Goal: Information Seeking & Learning: Find specific page/section

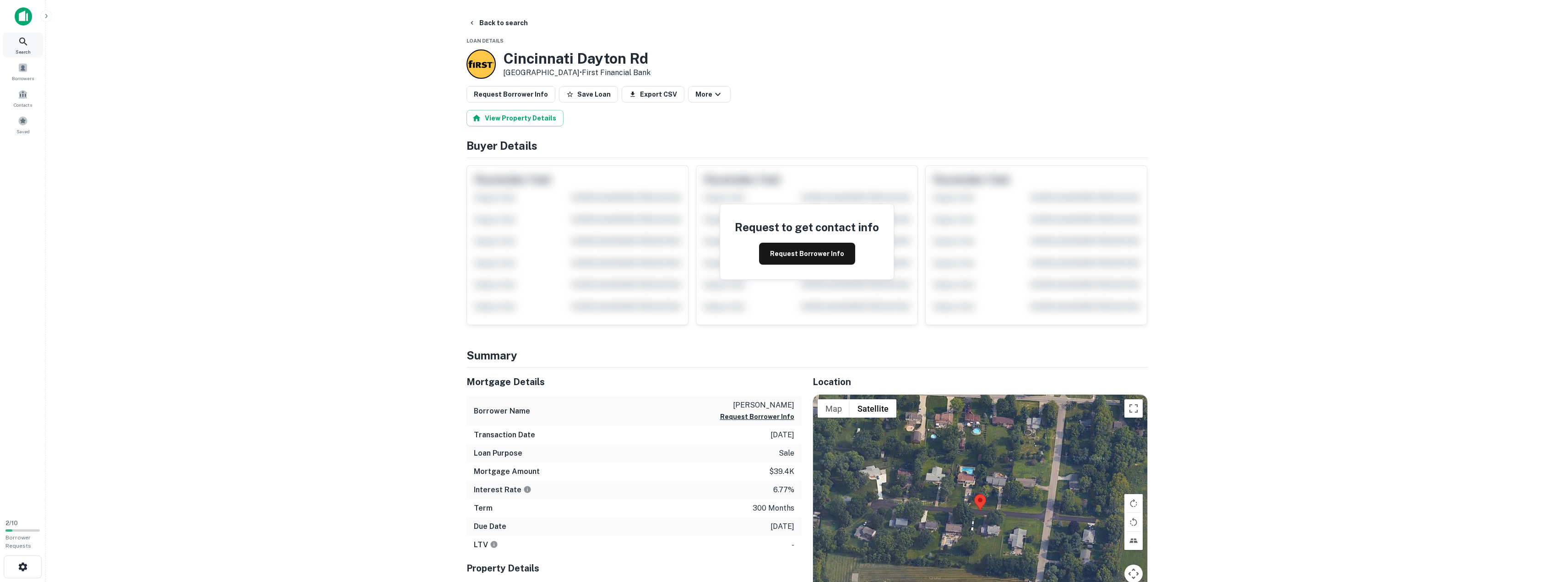
click at [28, 48] on span "Search" at bounding box center [23, 52] width 15 height 7
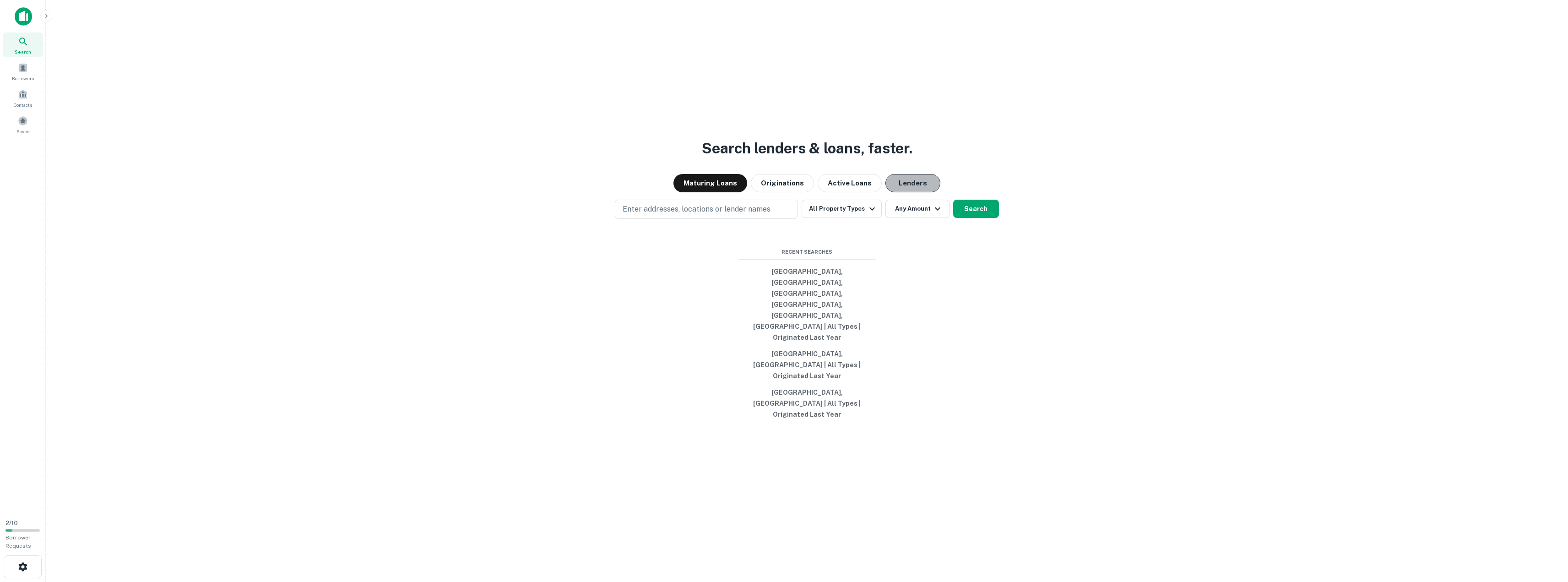
click at [908, 193] on button "Lenders" at bounding box center [913, 183] width 55 height 18
click at [675, 215] on p "Enter addresses, locations or lender names" at bounding box center [696, 209] width 148 height 11
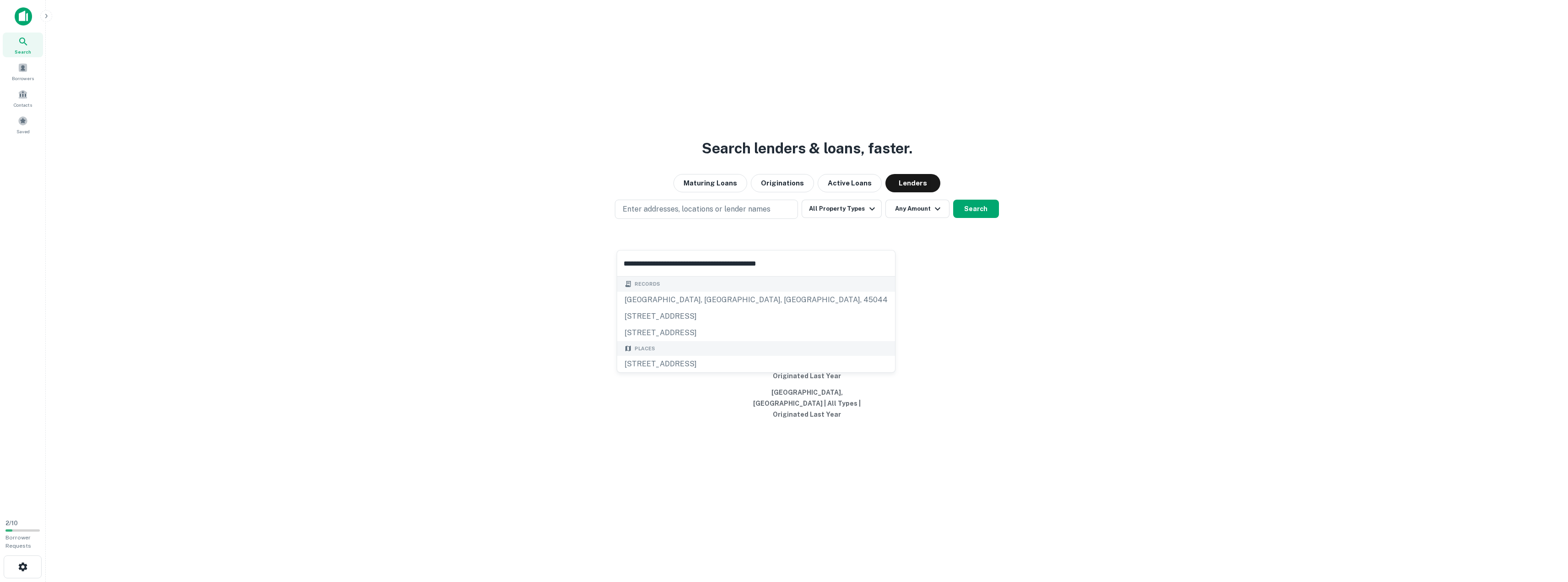
drag, startPoint x: 717, startPoint y: 262, endPoint x: 620, endPoint y: 258, distance: 97.1
click at [620, 258] on input "**********" at bounding box center [756, 263] width 278 height 26
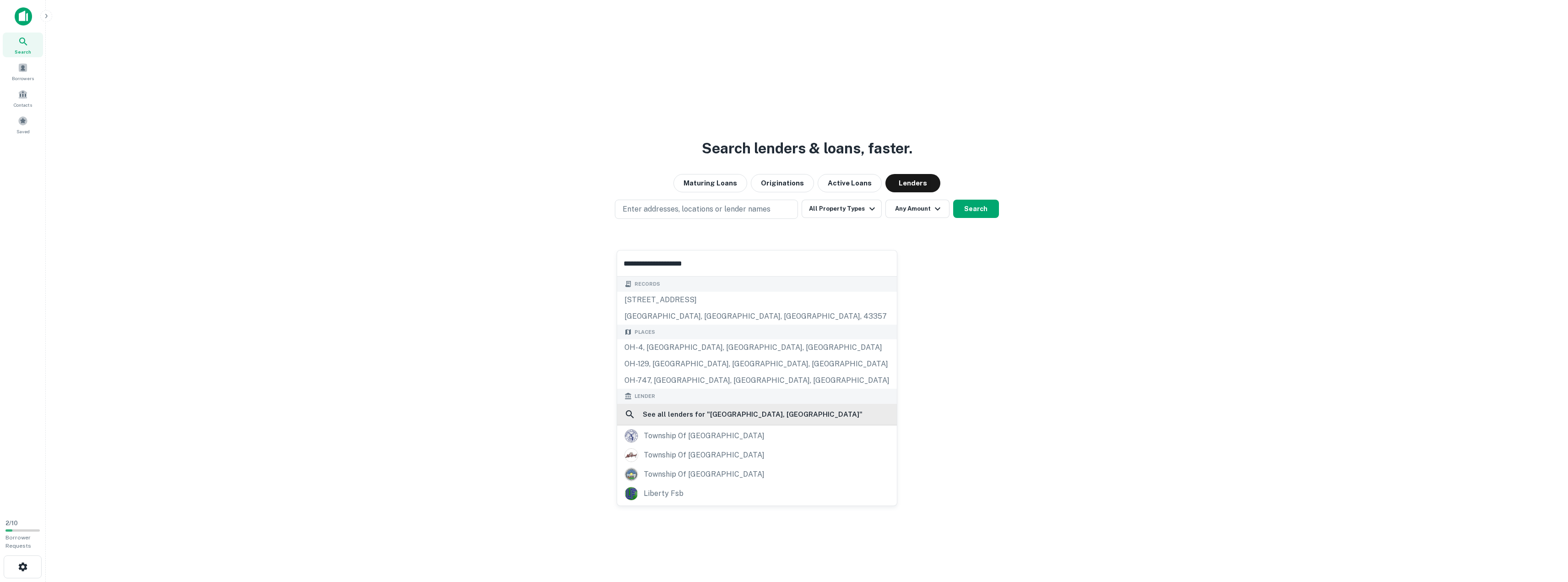
type input "**********"
click at [723, 419] on h6 "See all lenders for " [GEOGRAPHIC_DATA], [GEOGRAPHIC_DATA] "" at bounding box center [752, 414] width 219 height 11
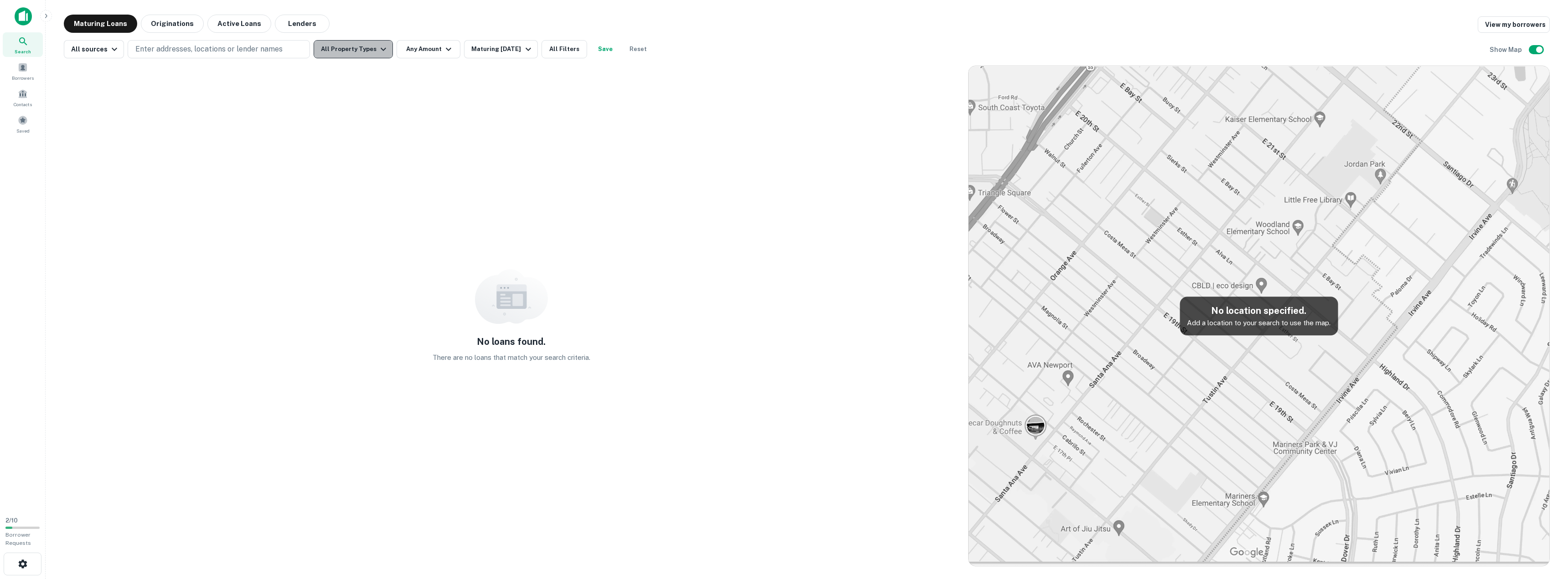
click at [366, 54] on button "All Property Types" at bounding box center [353, 49] width 79 height 18
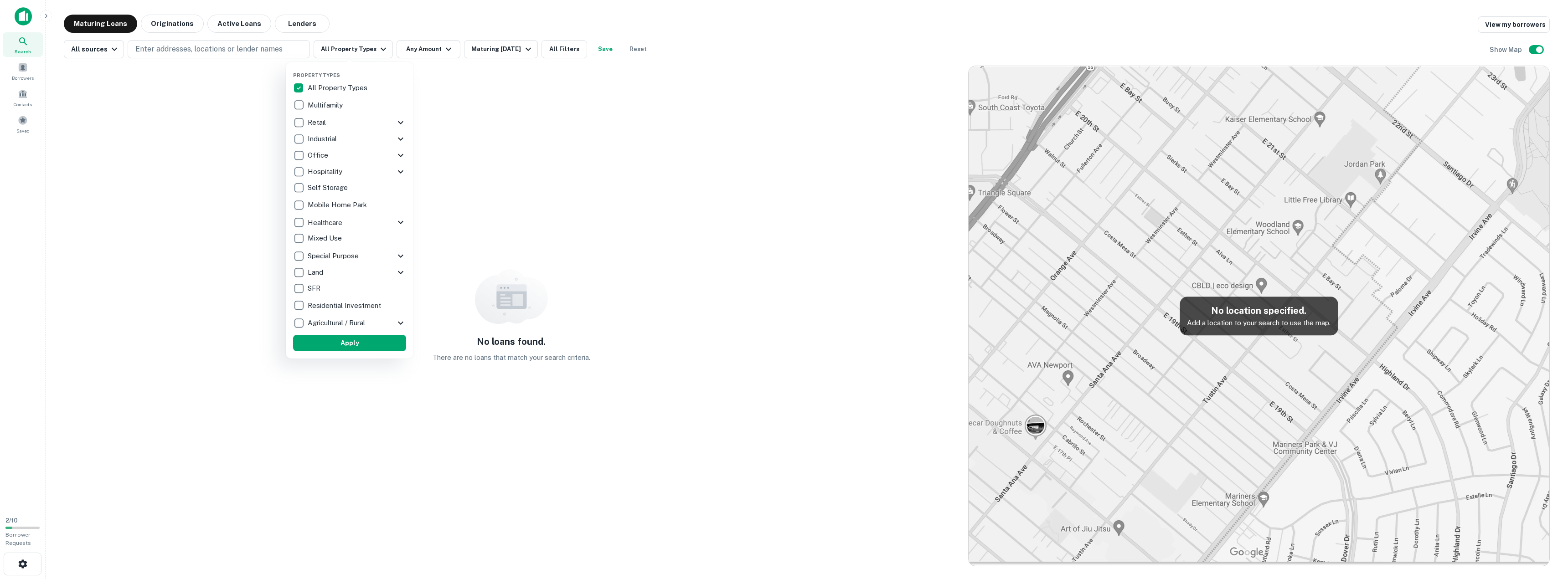
click at [395, 122] on icon at bounding box center [401, 122] width 11 height 11
click at [332, 237] on p "Pharmacy/Drug" at bounding box center [340, 234] width 50 height 11
click at [541, 97] on div at bounding box center [784, 290] width 1568 height 579
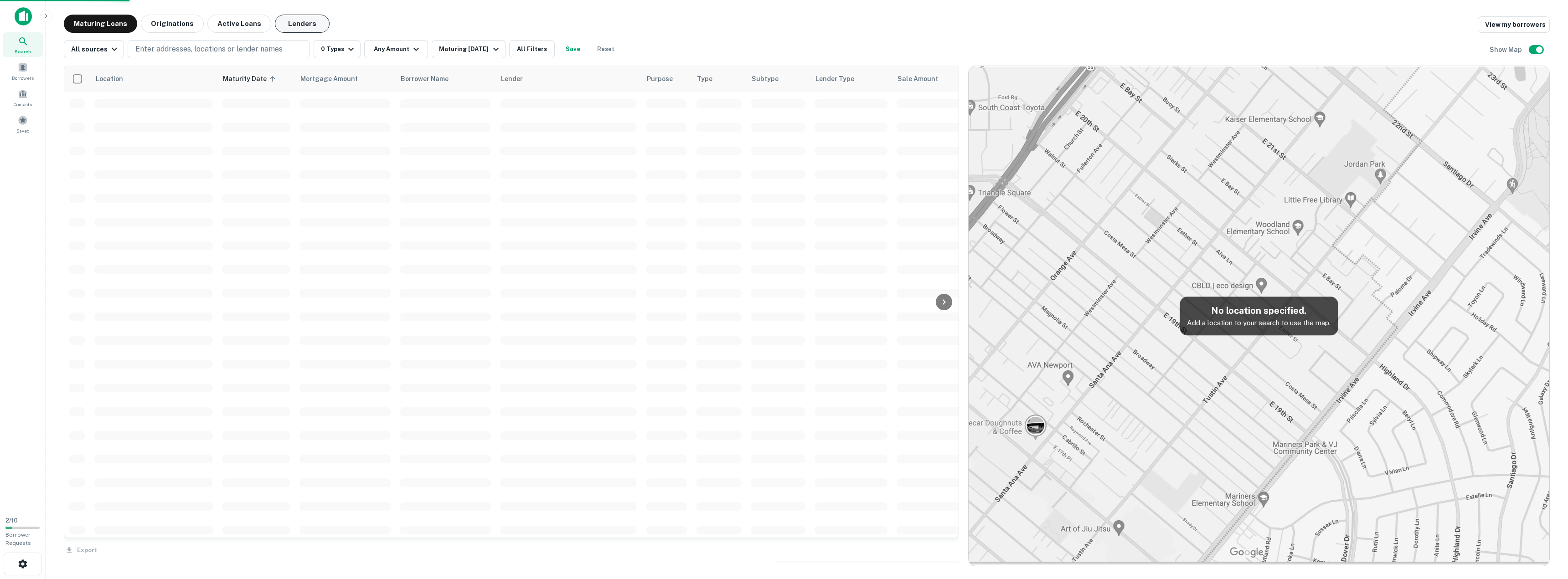
click at [312, 25] on button "Lenders" at bounding box center [303, 24] width 55 height 18
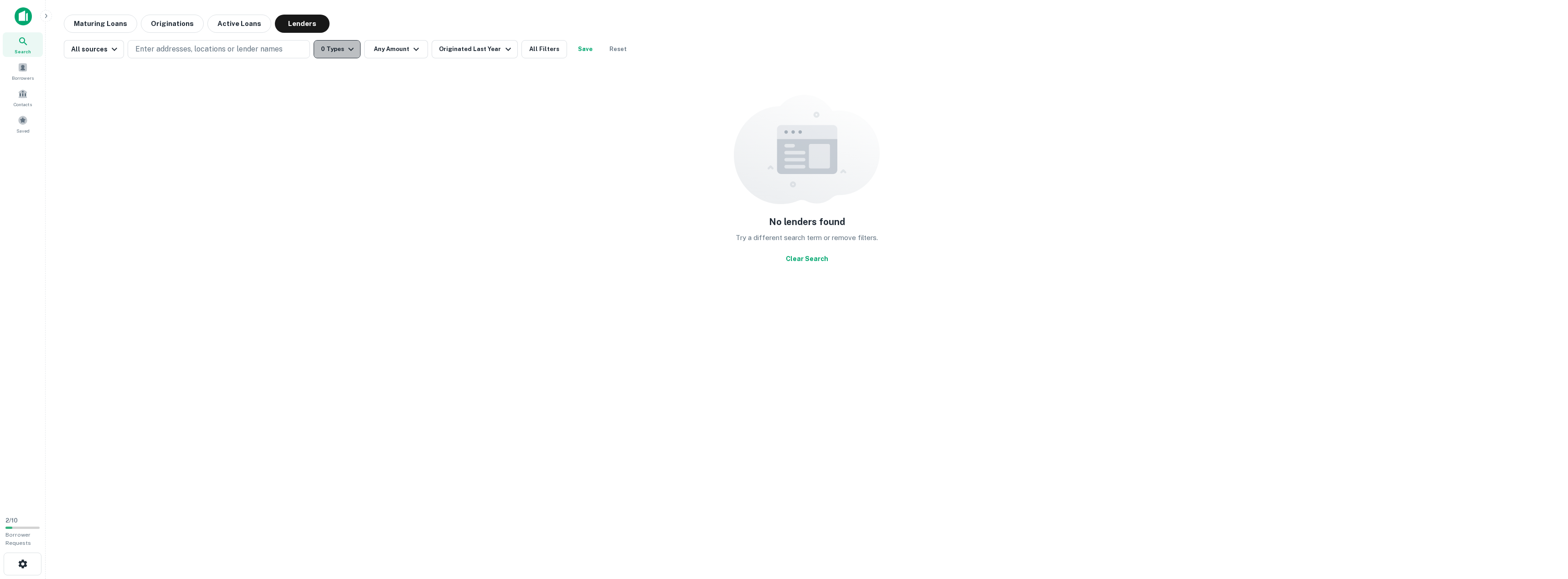
click at [355, 50] on button "0 Types" at bounding box center [337, 49] width 47 height 18
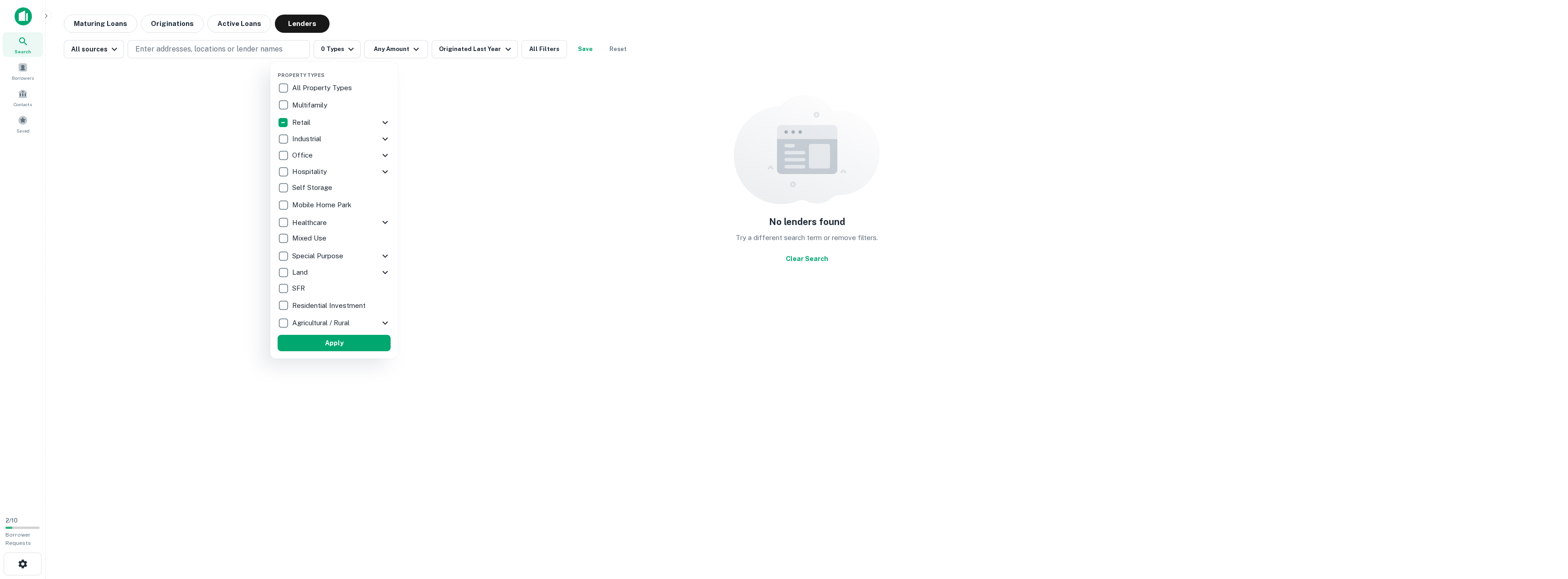
click at [386, 119] on icon at bounding box center [385, 122] width 11 height 11
drag, startPoint x: 595, startPoint y: 18, endPoint x: 450, endPoint y: 70, distance: 154.0
click at [593, 19] on div at bounding box center [784, 290] width 1568 height 579
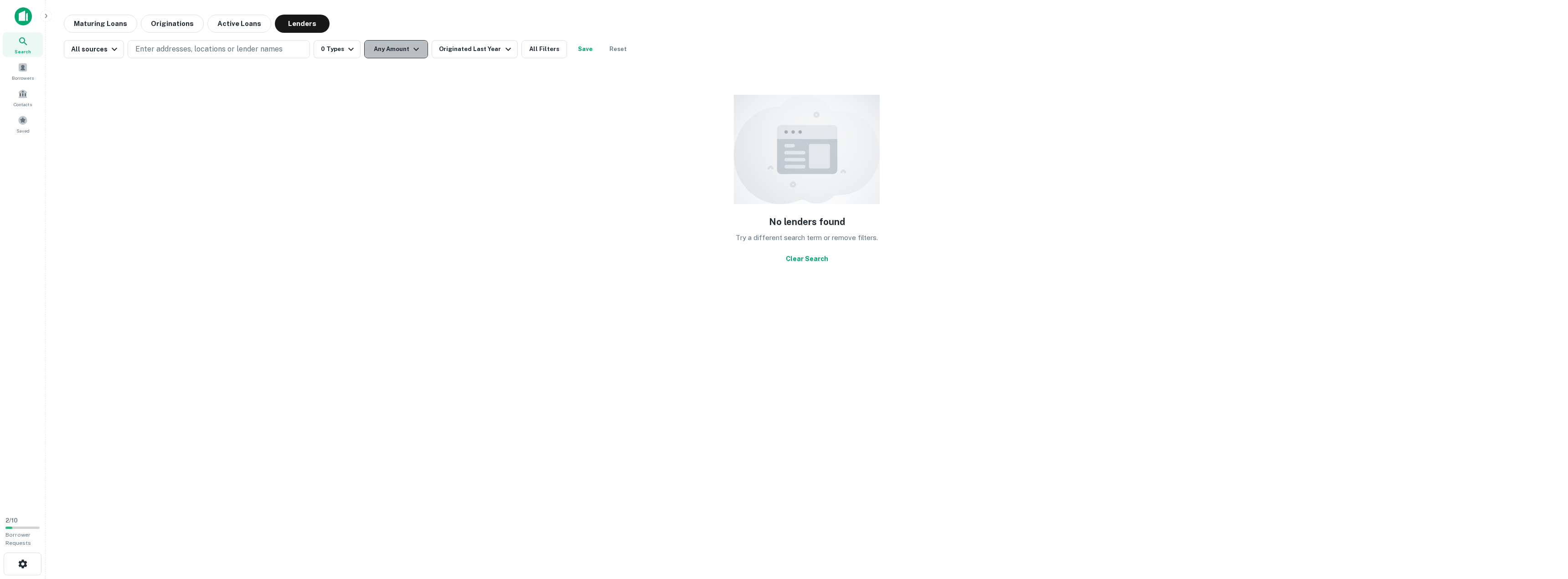
click at [395, 52] on button "Any Amount" at bounding box center [396, 49] width 64 height 18
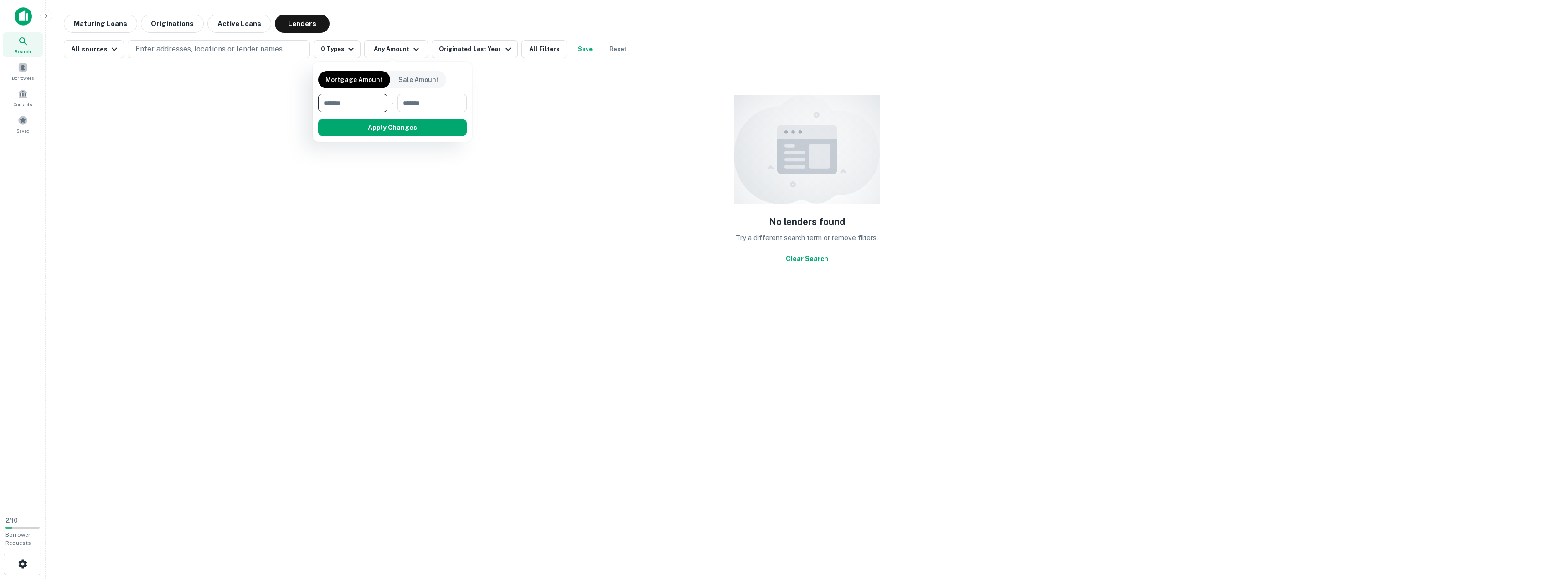
click at [494, 46] on div at bounding box center [784, 290] width 1568 height 579
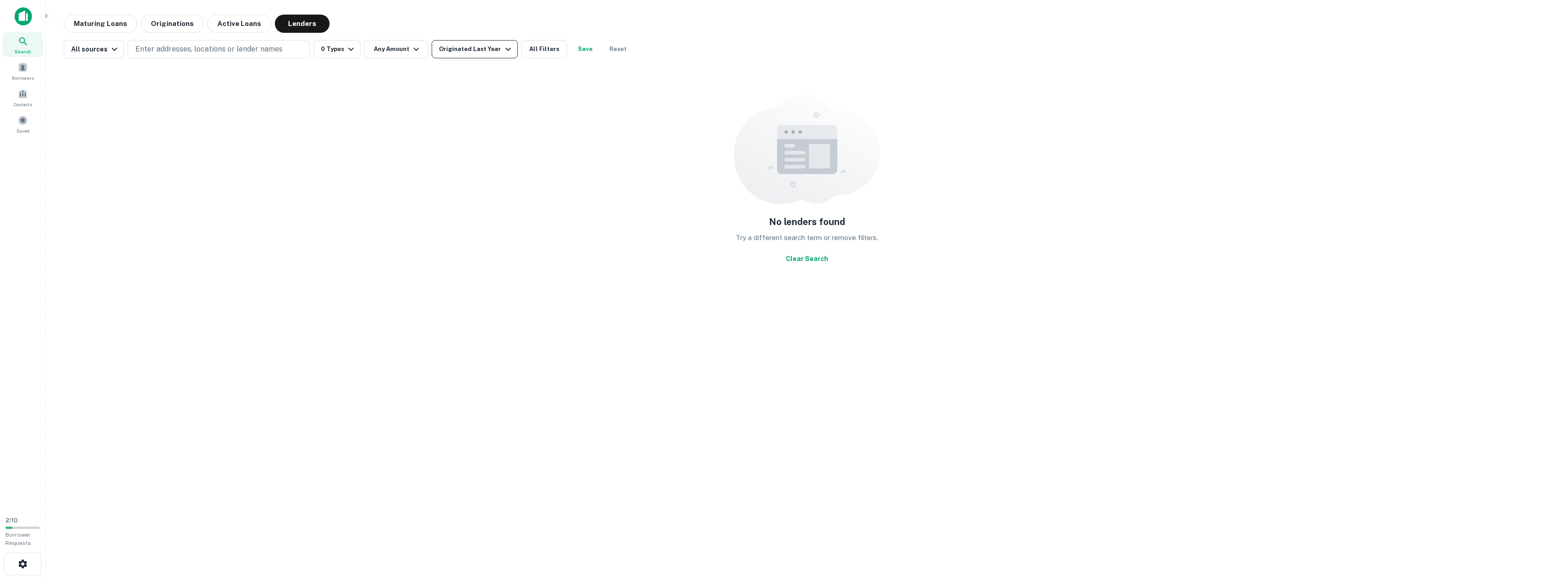
click at [488, 50] on div "Originated Last Year" at bounding box center [476, 49] width 74 height 11
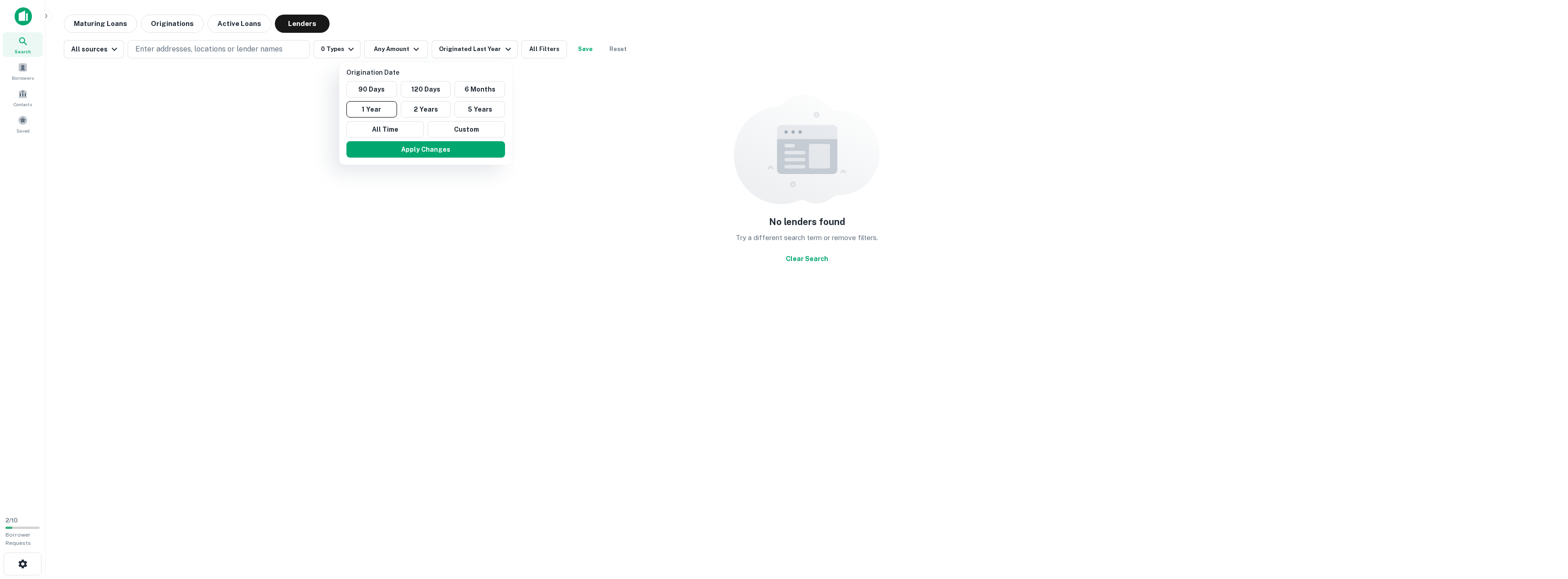
click at [460, 31] on div at bounding box center [784, 290] width 1568 height 579
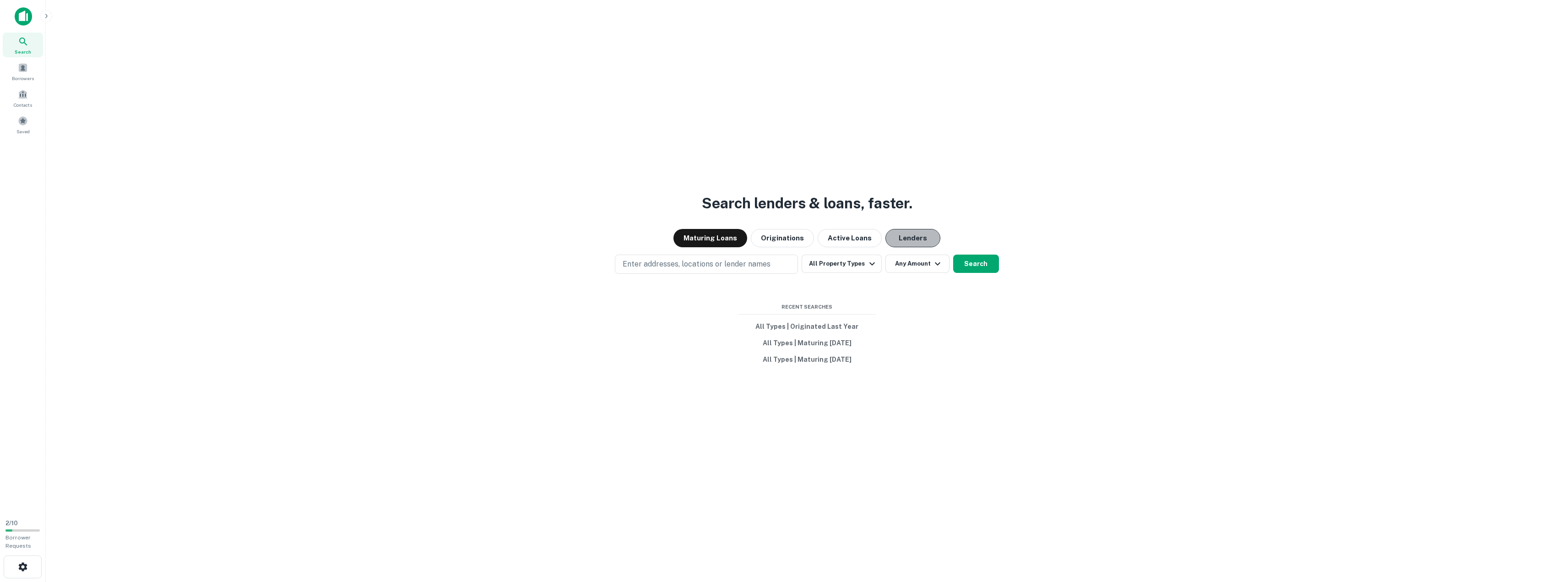
click at [905, 239] on button "Lenders" at bounding box center [913, 238] width 55 height 18
click at [860, 268] on button "All Property Types" at bounding box center [841, 263] width 79 height 18
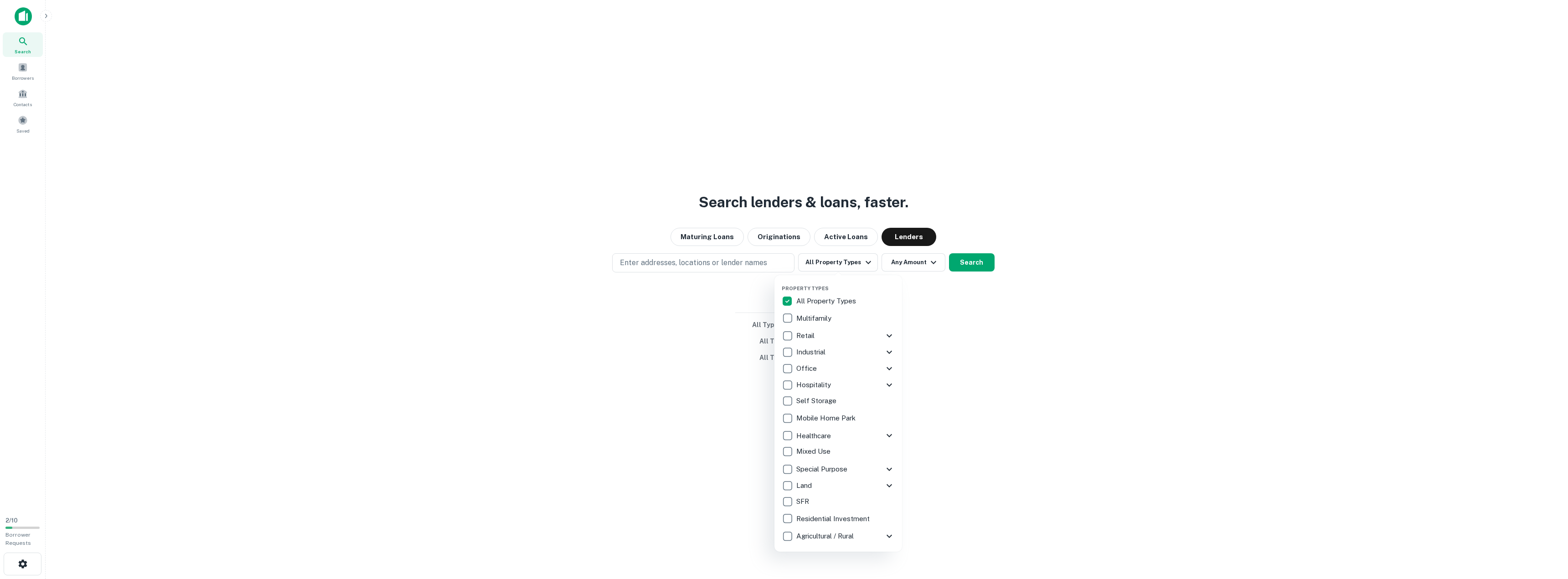
click at [886, 335] on icon at bounding box center [889, 336] width 11 height 11
click at [836, 449] on p "Pharmacy/Drug" at bounding box center [828, 447] width 50 height 11
click at [951, 305] on div at bounding box center [784, 290] width 1568 height 579
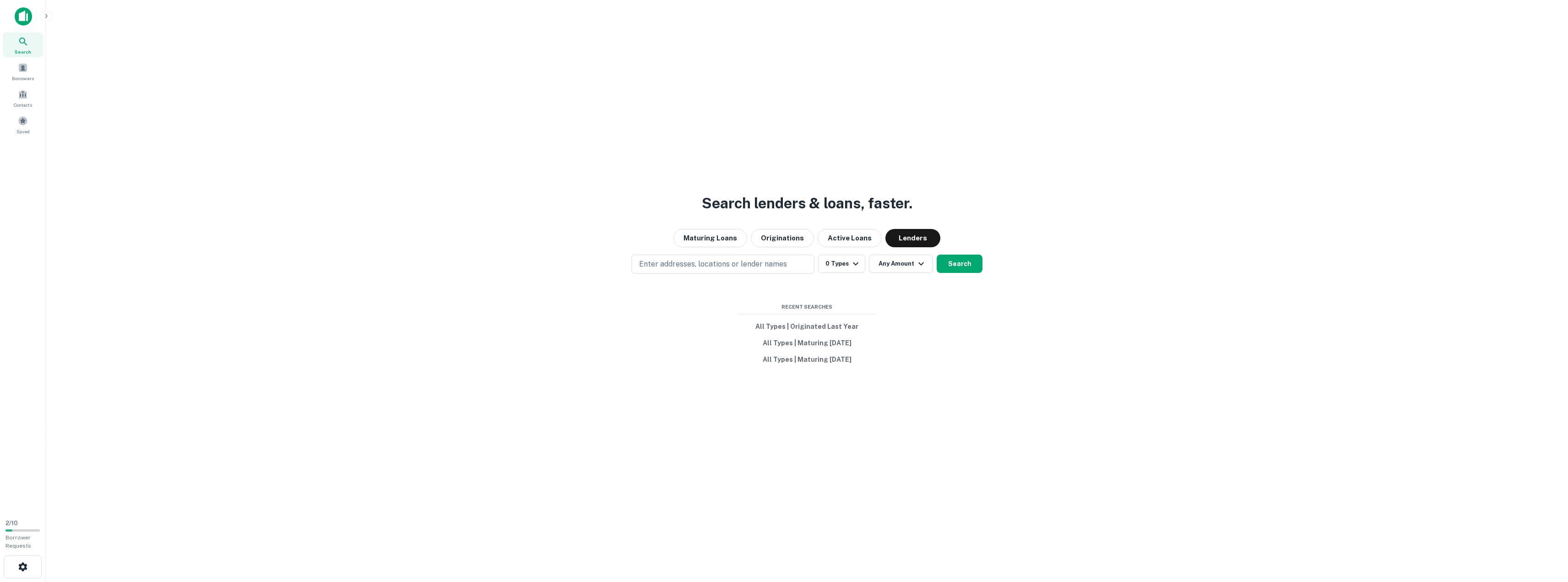
click at [913, 266] on button "Any Amount" at bounding box center [900, 263] width 64 height 18
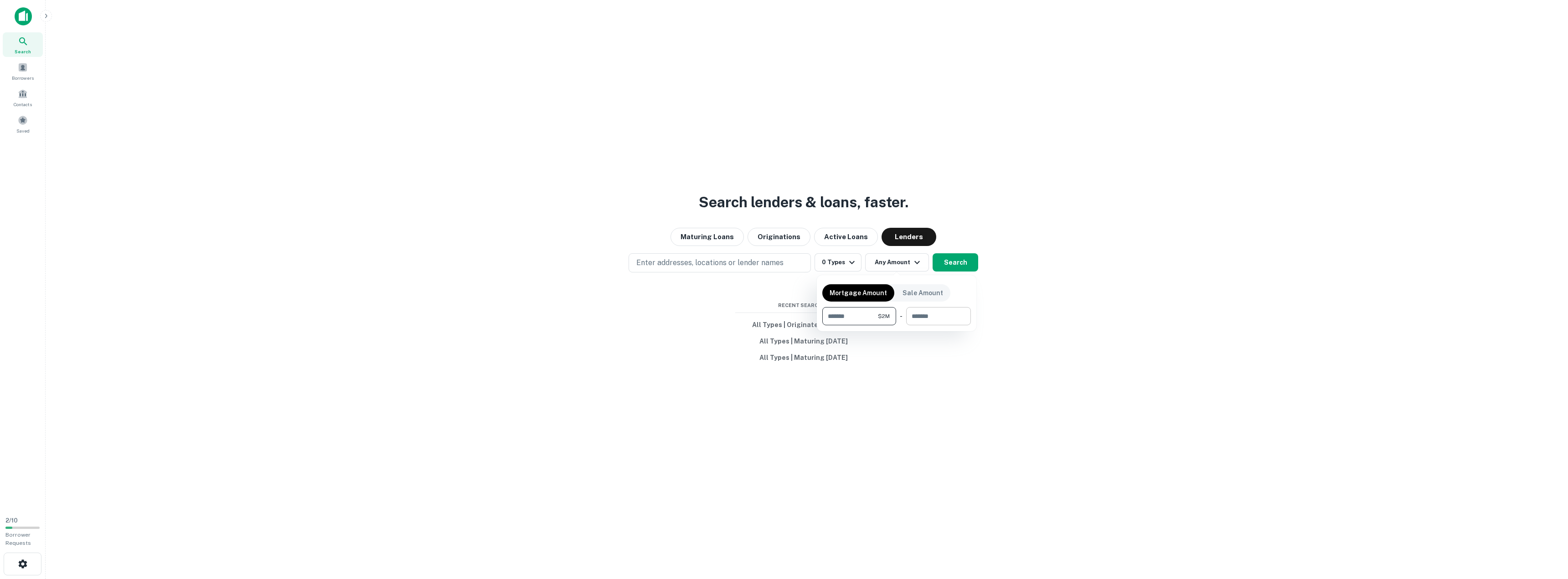
type input "*******"
click at [918, 313] on input "number" at bounding box center [936, 316] width 58 height 18
click at [956, 265] on div at bounding box center [784, 290] width 1568 height 579
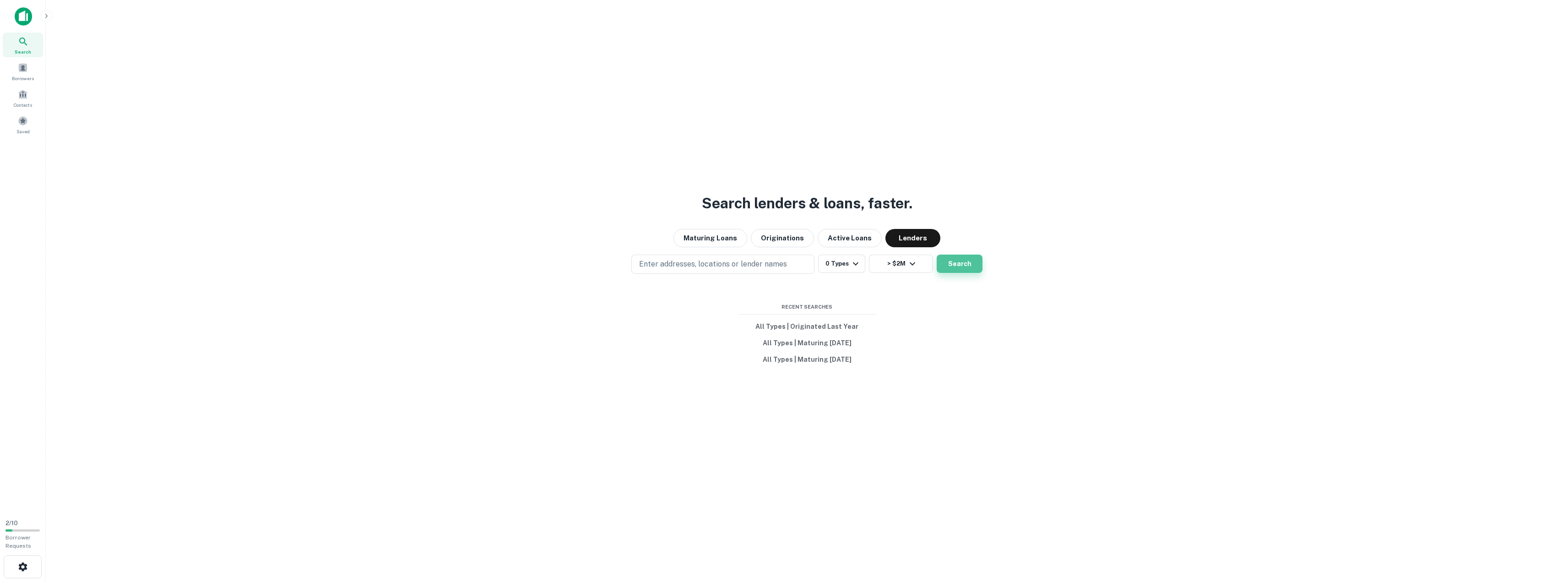
click at [956, 263] on button "Search" at bounding box center [959, 263] width 46 height 18
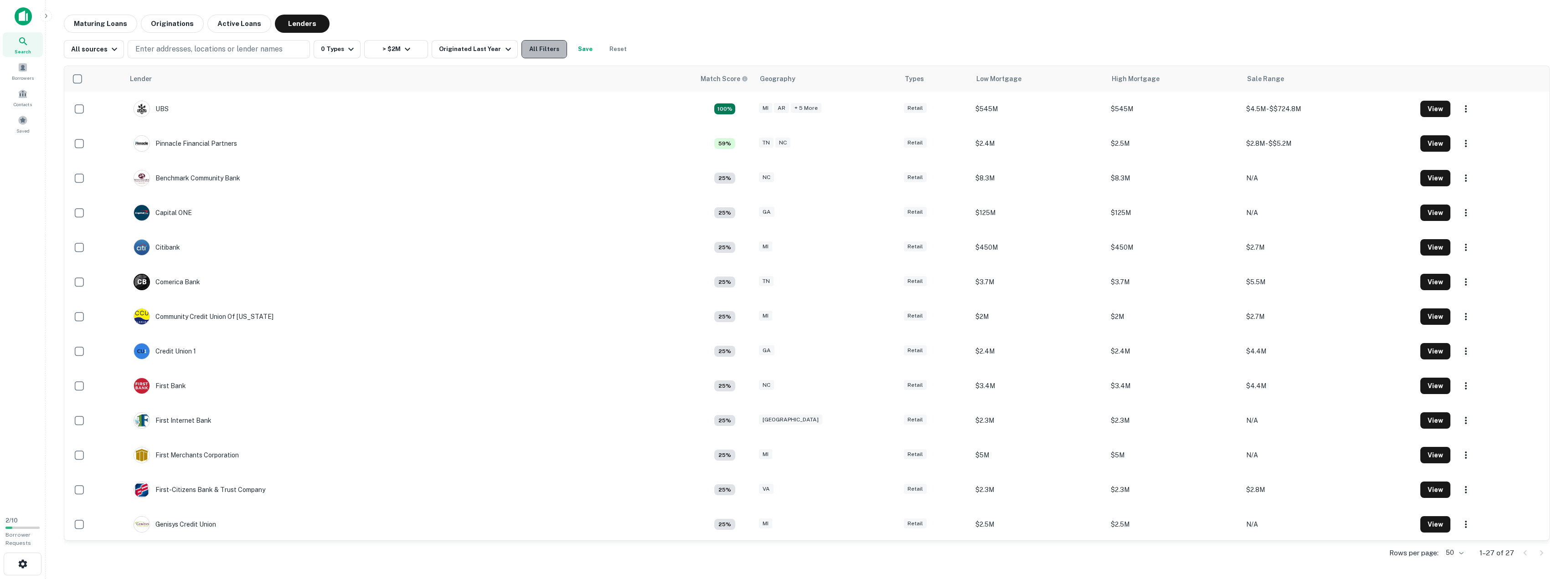
click at [536, 54] on button "All Filters" at bounding box center [544, 49] width 46 height 18
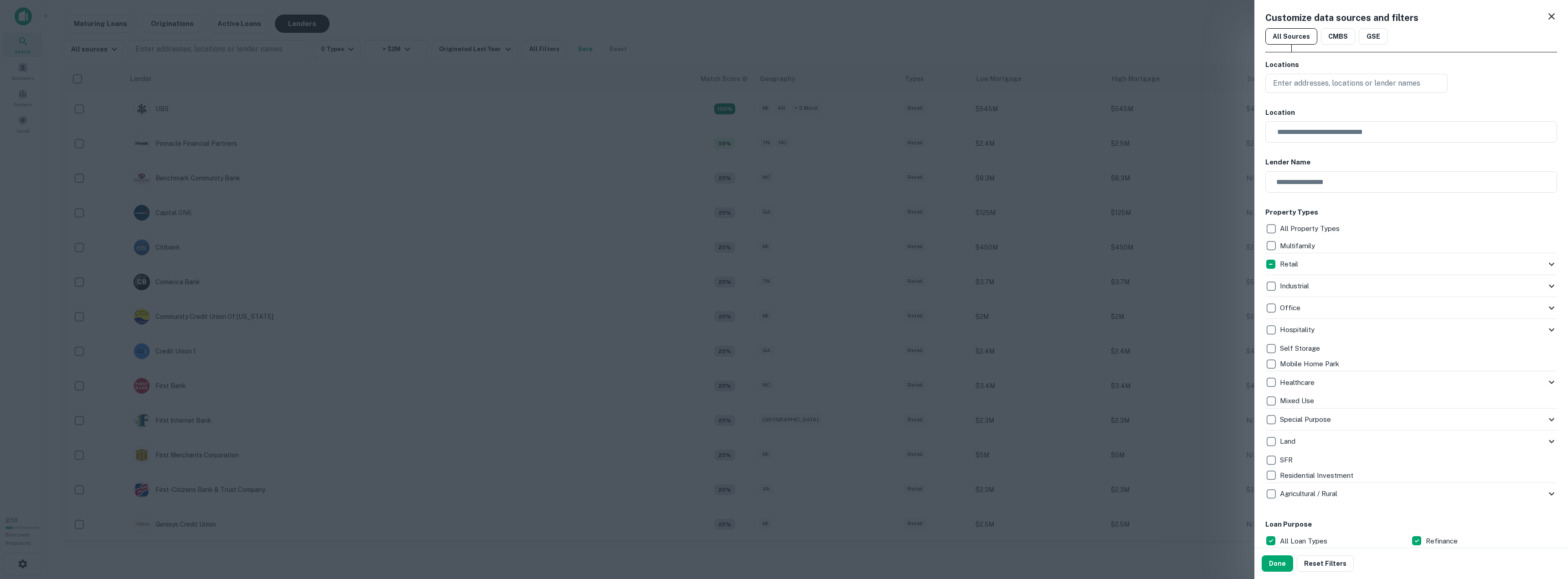
click at [1549, 264] on icon at bounding box center [1552, 264] width 5 height 3
click at [1332, 130] on input "text" at bounding box center [1414, 131] width 285 height 21
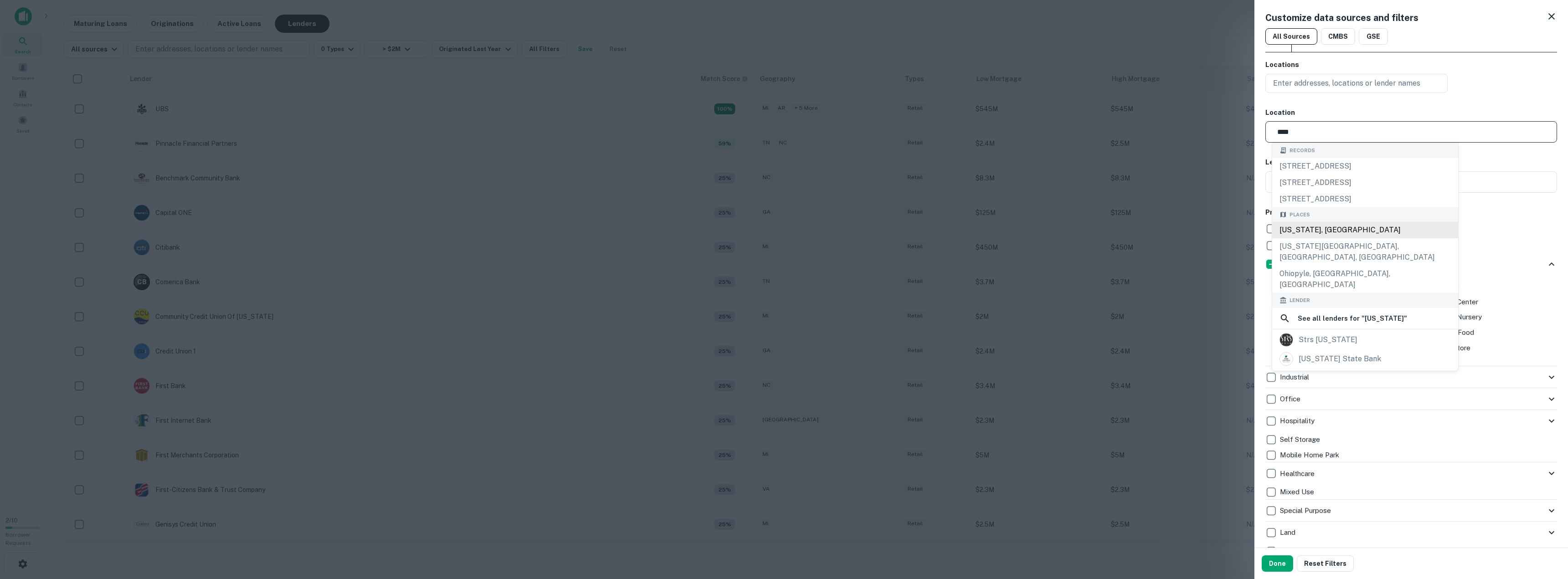
click at [1297, 227] on div "Ohio, USA" at bounding box center [1365, 230] width 186 height 16
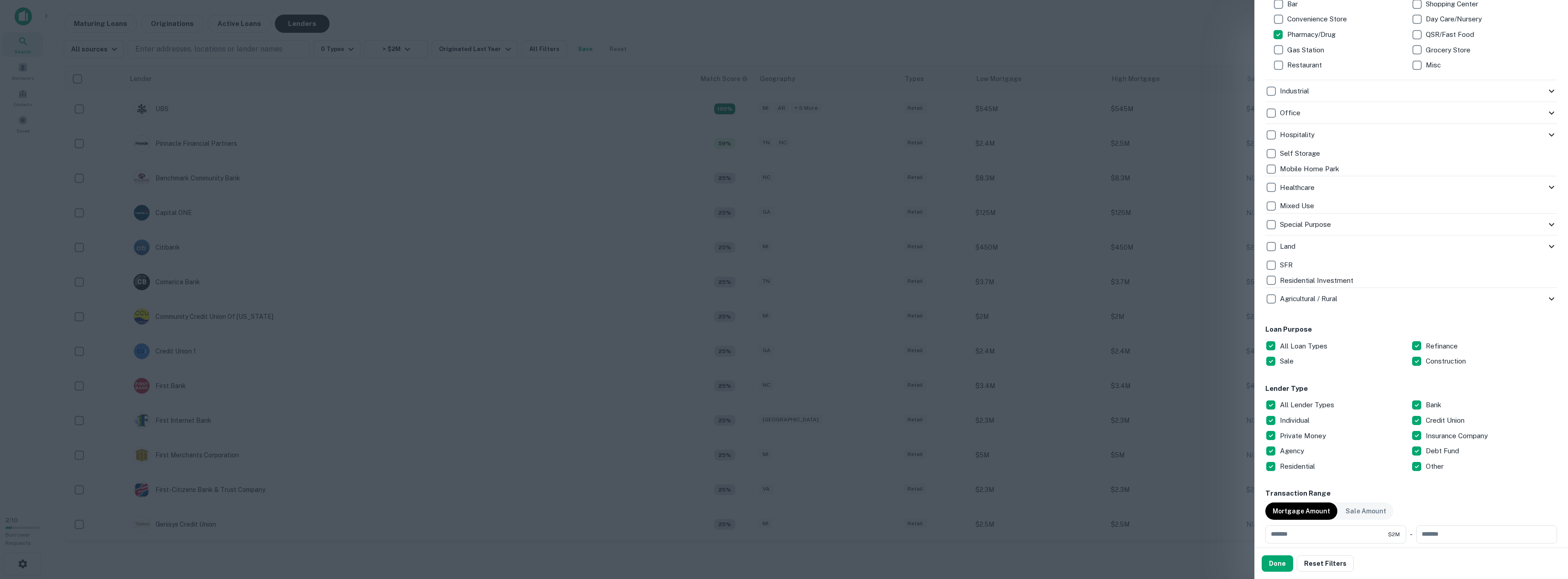
scroll to position [319, 0]
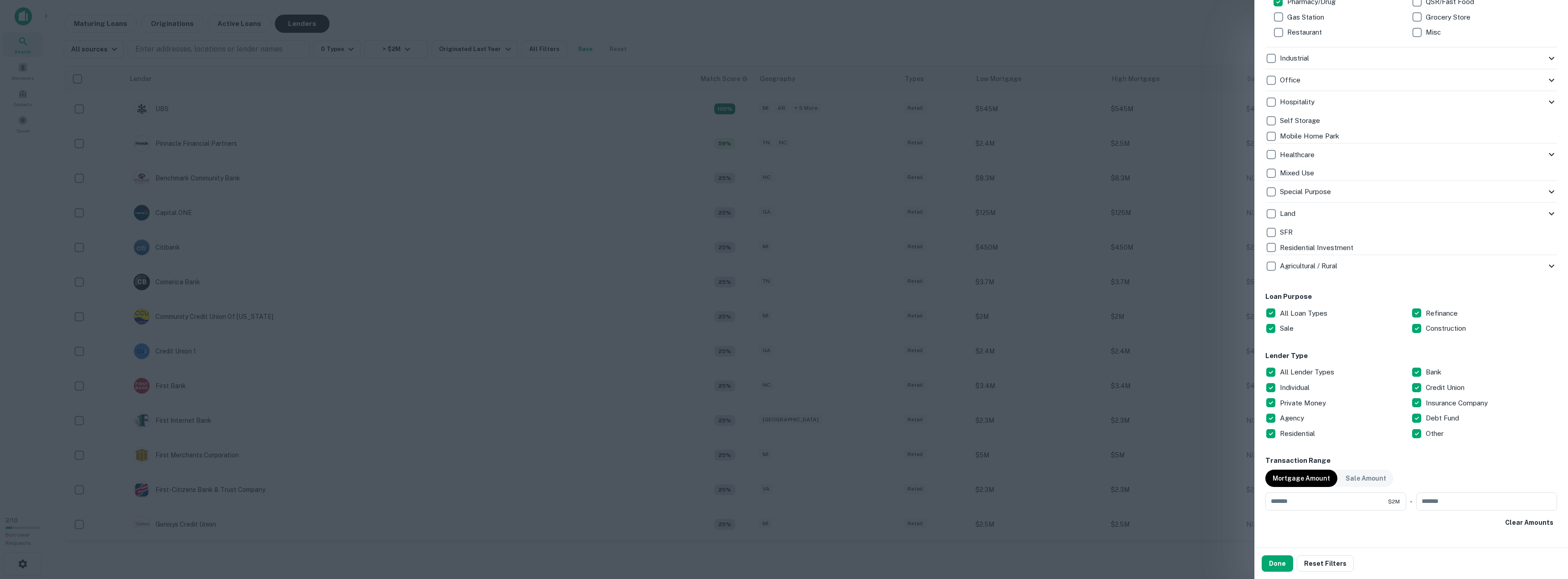
type input "*********"
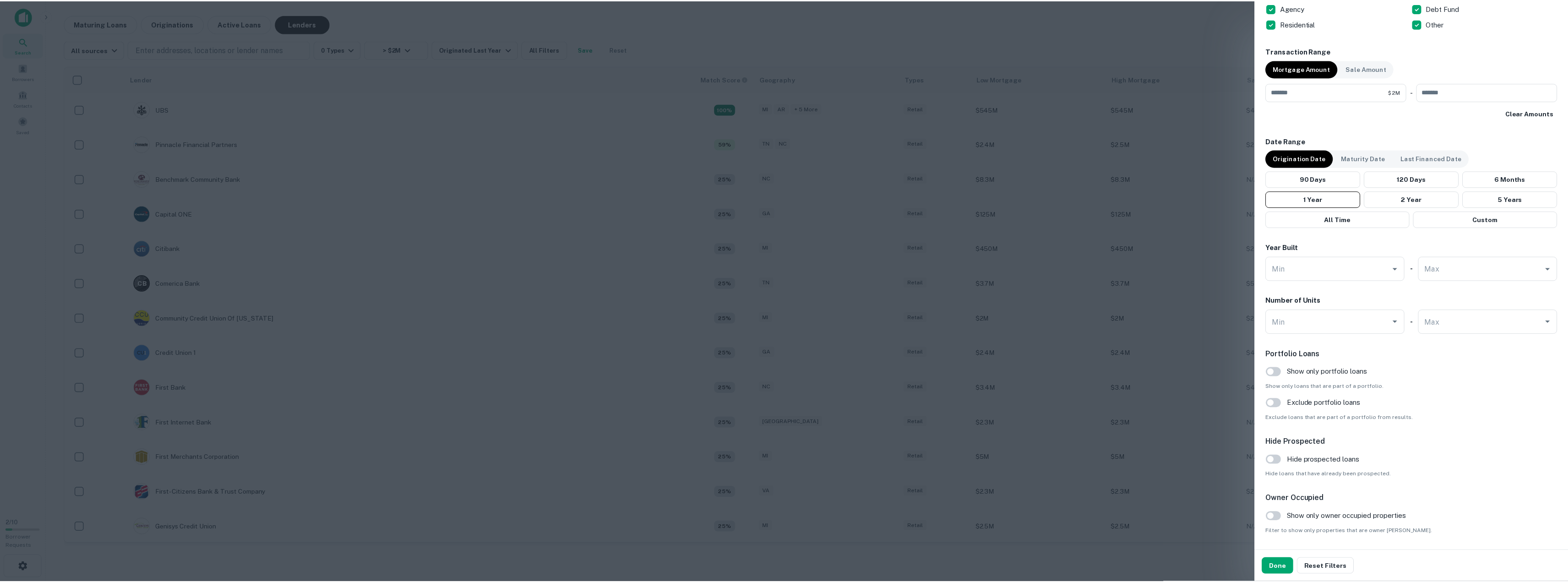
scroll to position [761, 0]
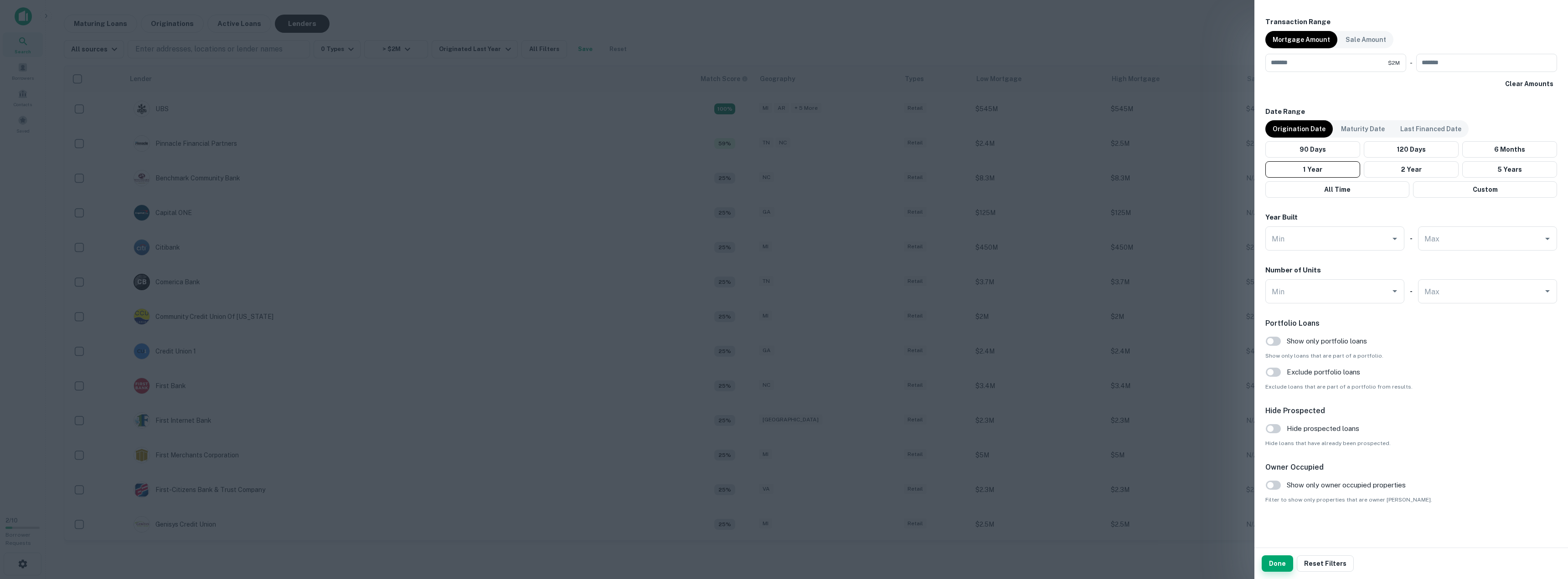
click at [1282, 564] on button "Done" at bounding box center [1278, 563] width 32 height 16
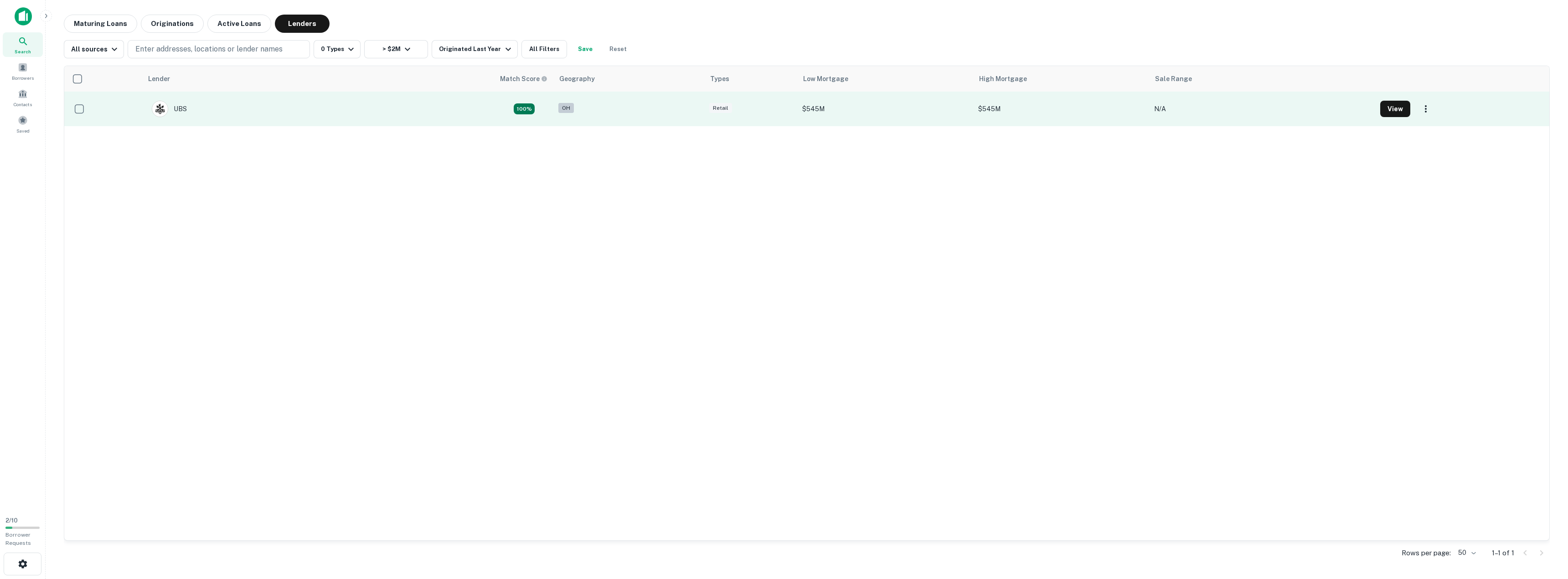
click at [189, 107] on td "UBS" at bounding box center [169, 109] width 44 height 26
